Goal: Book appointment/travel/reservation

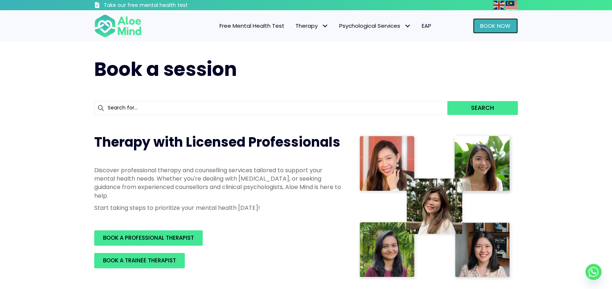
click at [486, 23] on span "Book Now" at bounding box center [495, 26] width 30 height 8
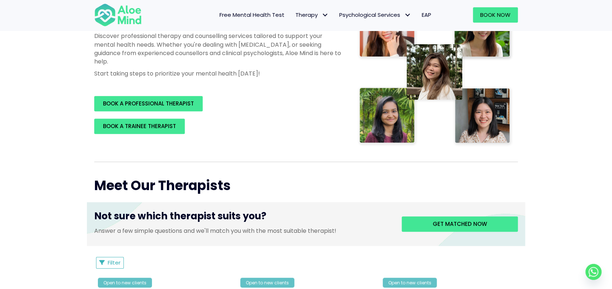
scroll to position [195, 0]
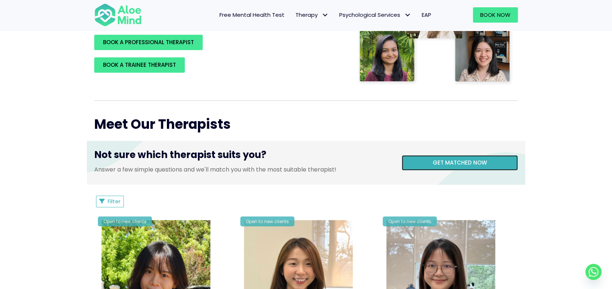
click at [437, 164] on span "Get matched now" at bounding box center [460, 163] width 54 height 8
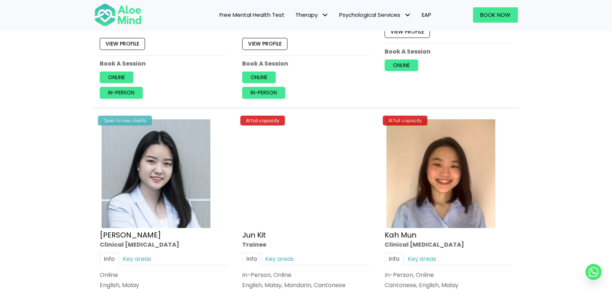
scroll to position [2484, 0]
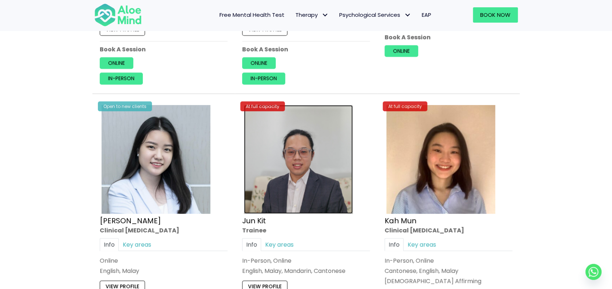
click at [261, 144] on img at bounding box center [298, 159] width 109 height 109
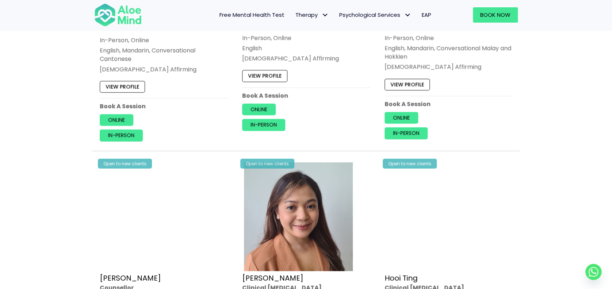
scroll to position [925, 0]
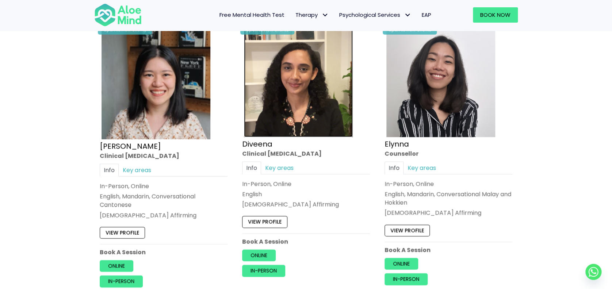
click at [289, 110] on img at bounding box center [298, 82] width 109 height 109
click at [107, 16] on img at bounding box center [117, 15] width 47 height 24
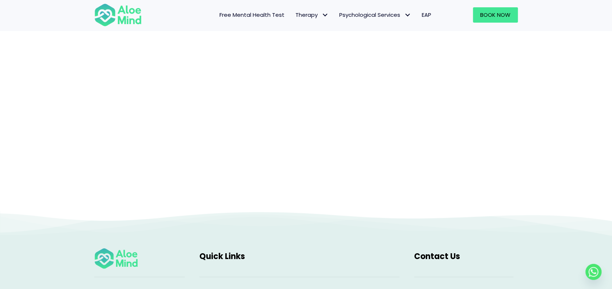
scroll to position [75, 0]
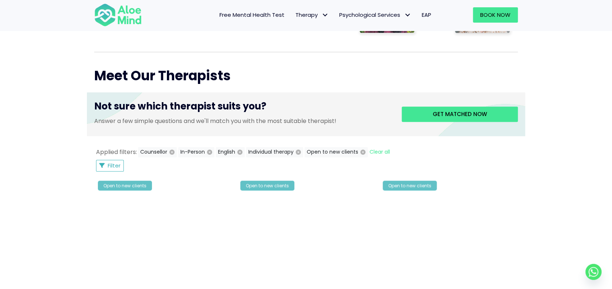
scroll to position [195, 0]
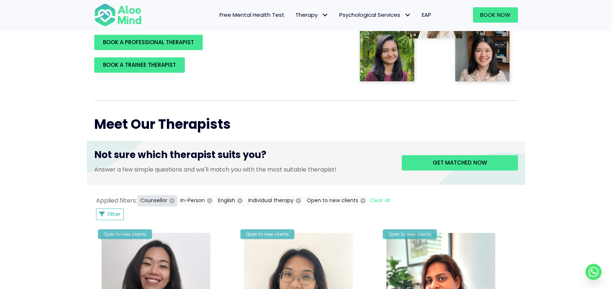
click at [171, 199] on icon "button" at bounding box center [171, 200] width 5 height 5
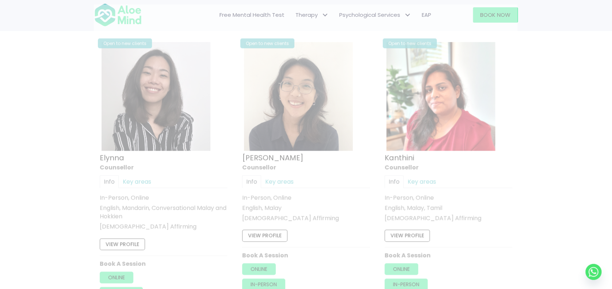
scroll to position [390, 0]
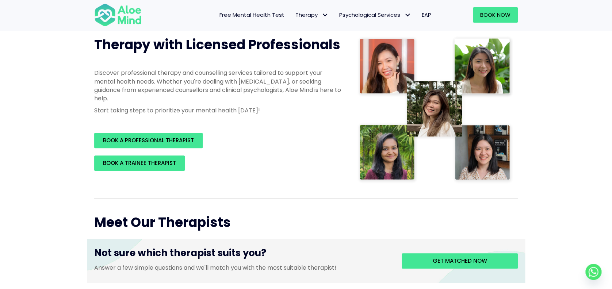
scroll to position [98, 0]
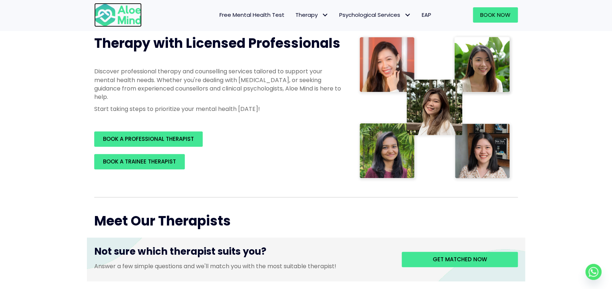
click at [111, 16] on img at bounding box center [117, 15] width 47 height 24
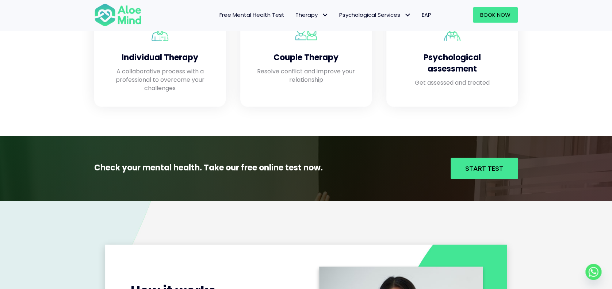
scroll to position [584, 0]
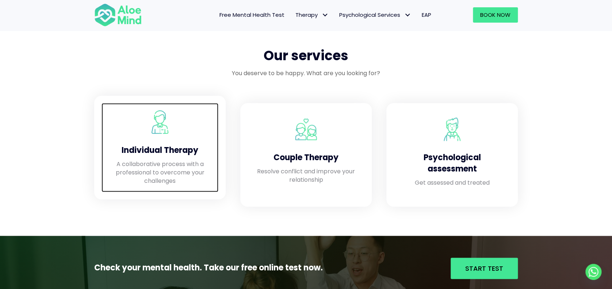
drag, startPoint x: 202, startPoint y: 148, endPoint x: 203, endPoint y: 144, distance: 4.8
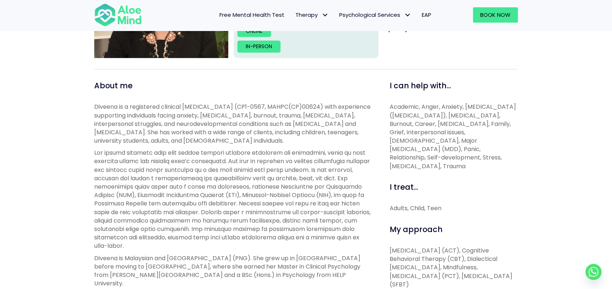
scroll to position [195, 0]
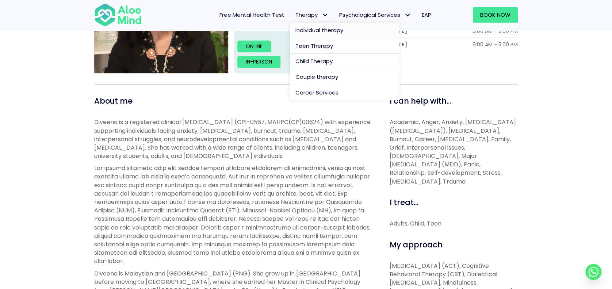
click at [321, 27] on span "Individual therapy" at bounding box center [319, 30] width 48 height 8
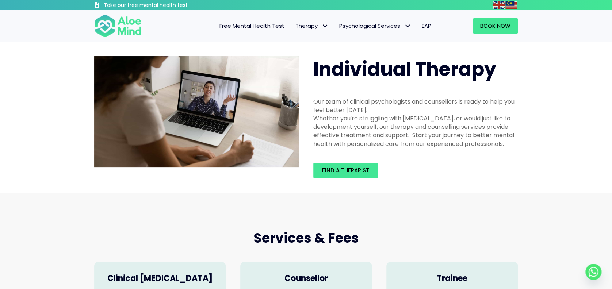
click at [430, 167] on div "Find a therapist" at bounding box center [415, 170] width 205 height 15
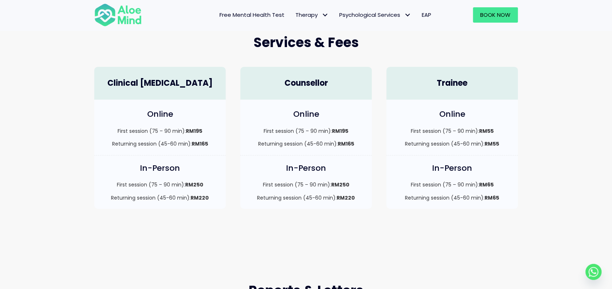
scroll to position [146, 0]
